Goal: Find specific page/section: Find specific page/section

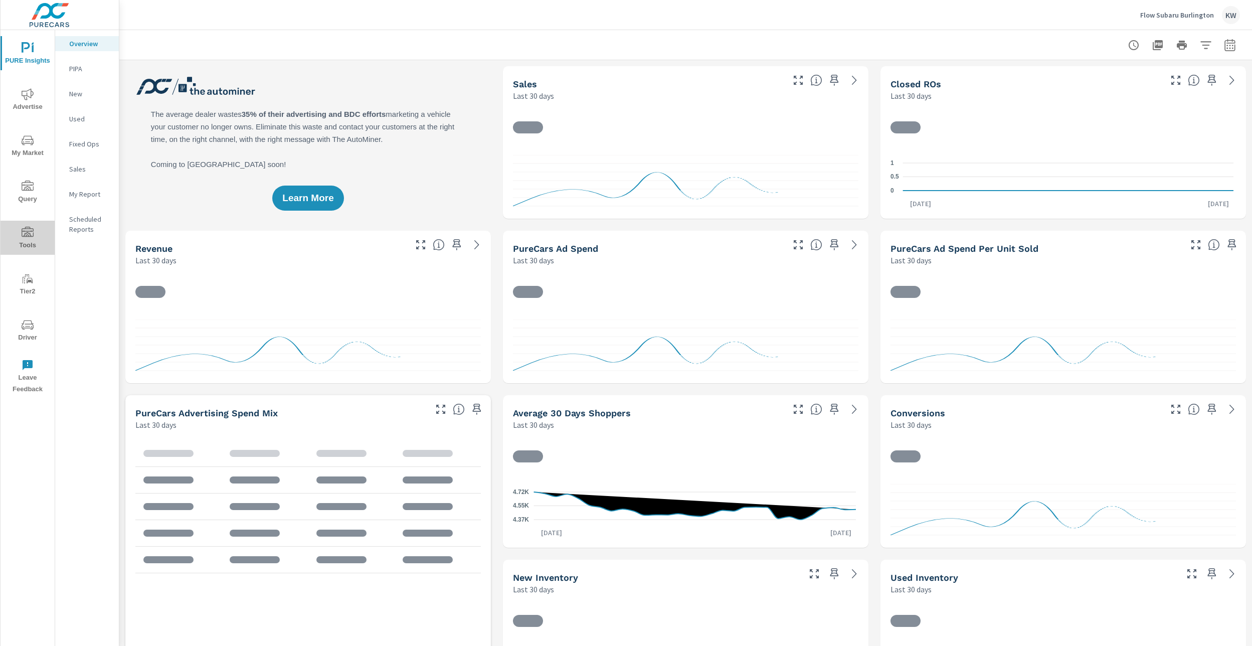
click at [29, 238] on icon "nav menu" at bounding box center [28, 233] width 12 height 12
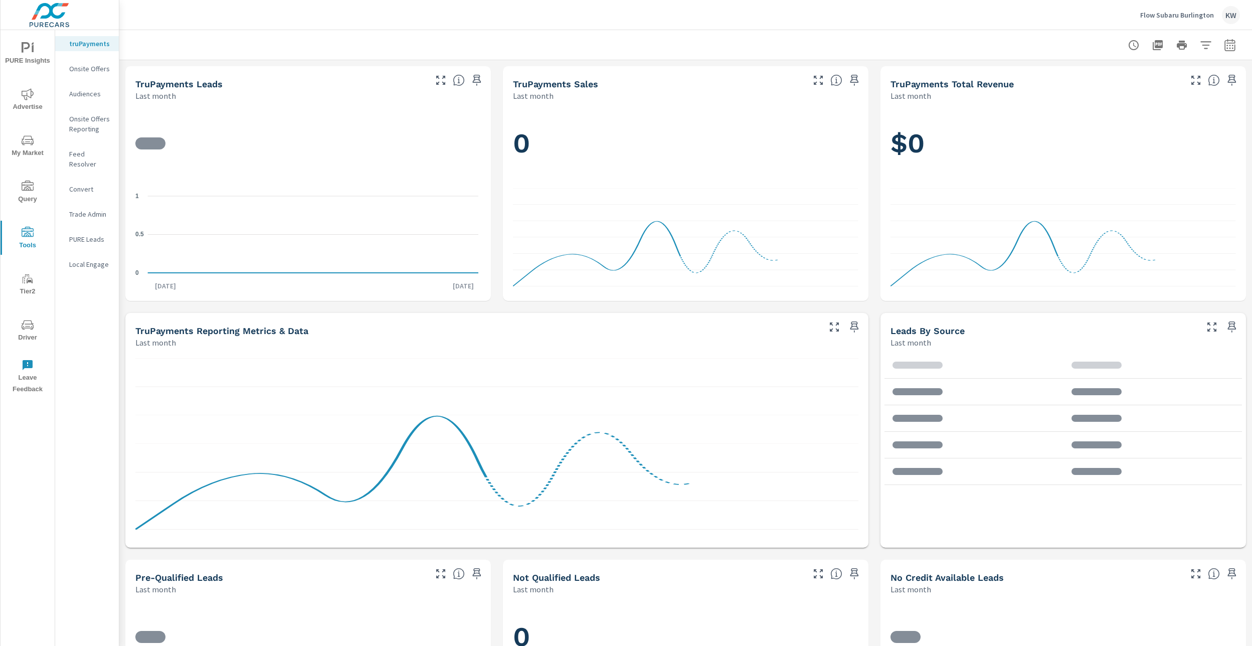
click at [93, 153] on p "Feed Resolver" at bounding box center [90, 159] width 42 height 20
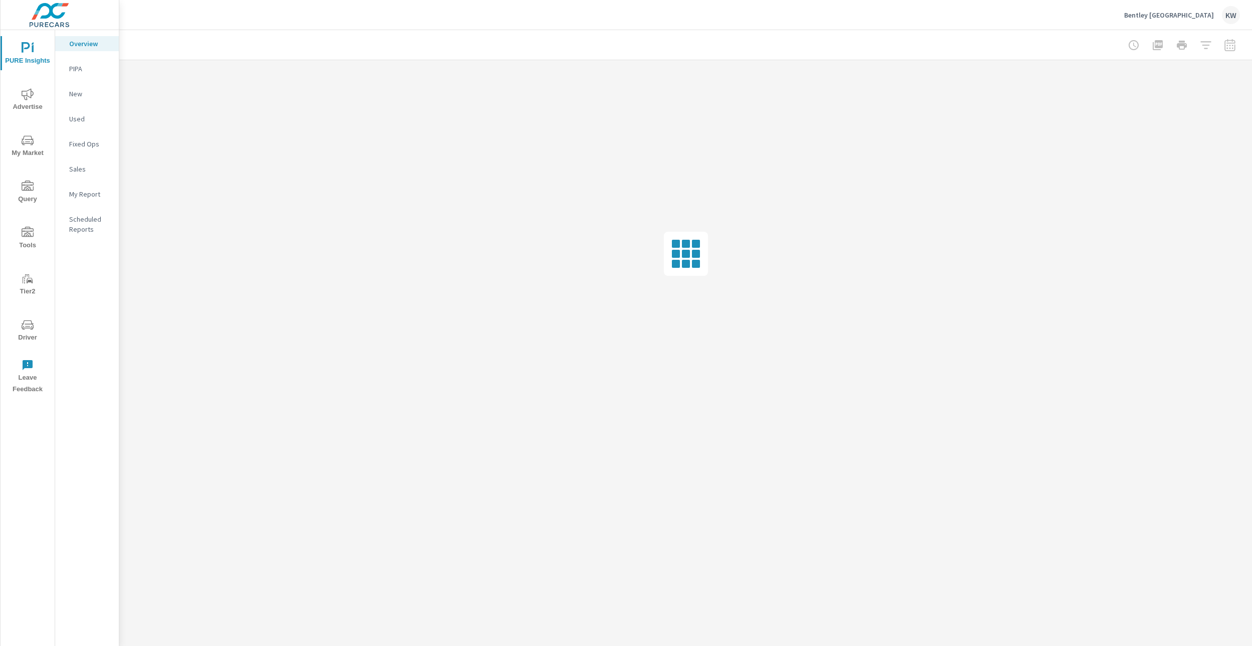
click at [30, 335] on span "Driver" at bounding box center [28, 331] width 48 height 25
